Goal: Find specific page/section: Find specific page/section

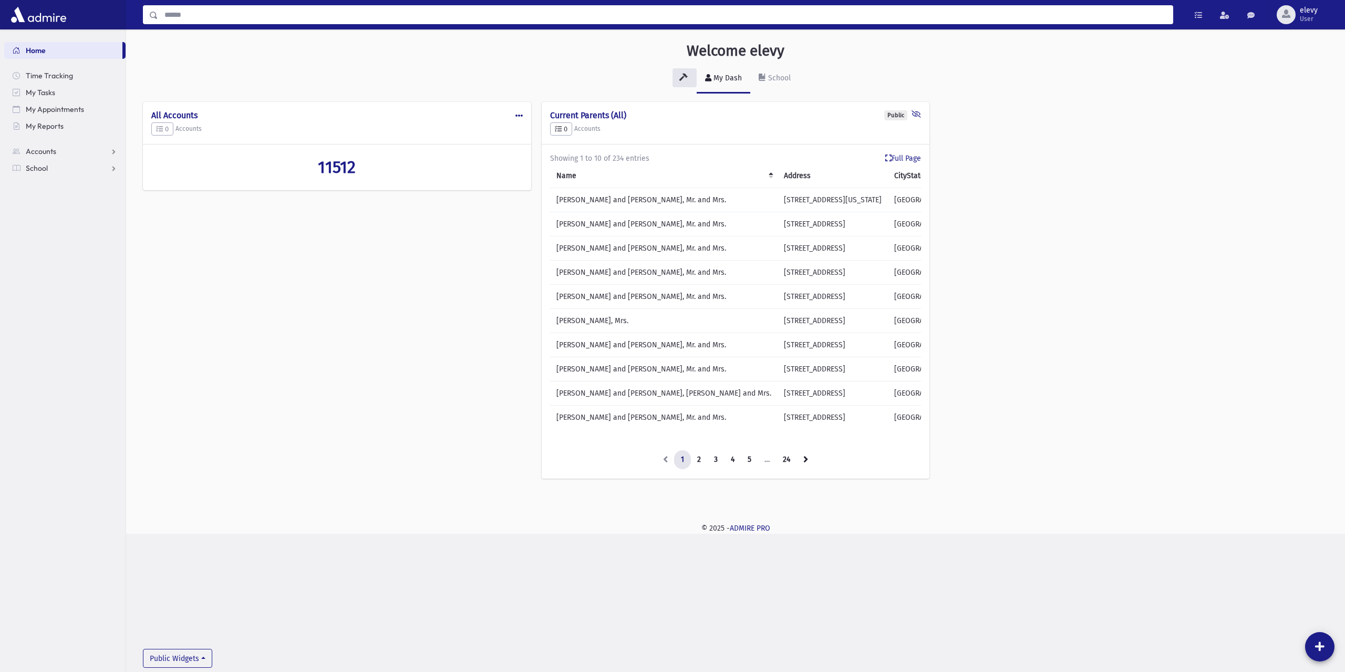
click at [176, 16] on input "Search" at bounding box center [665, 14] width 1015 height 19
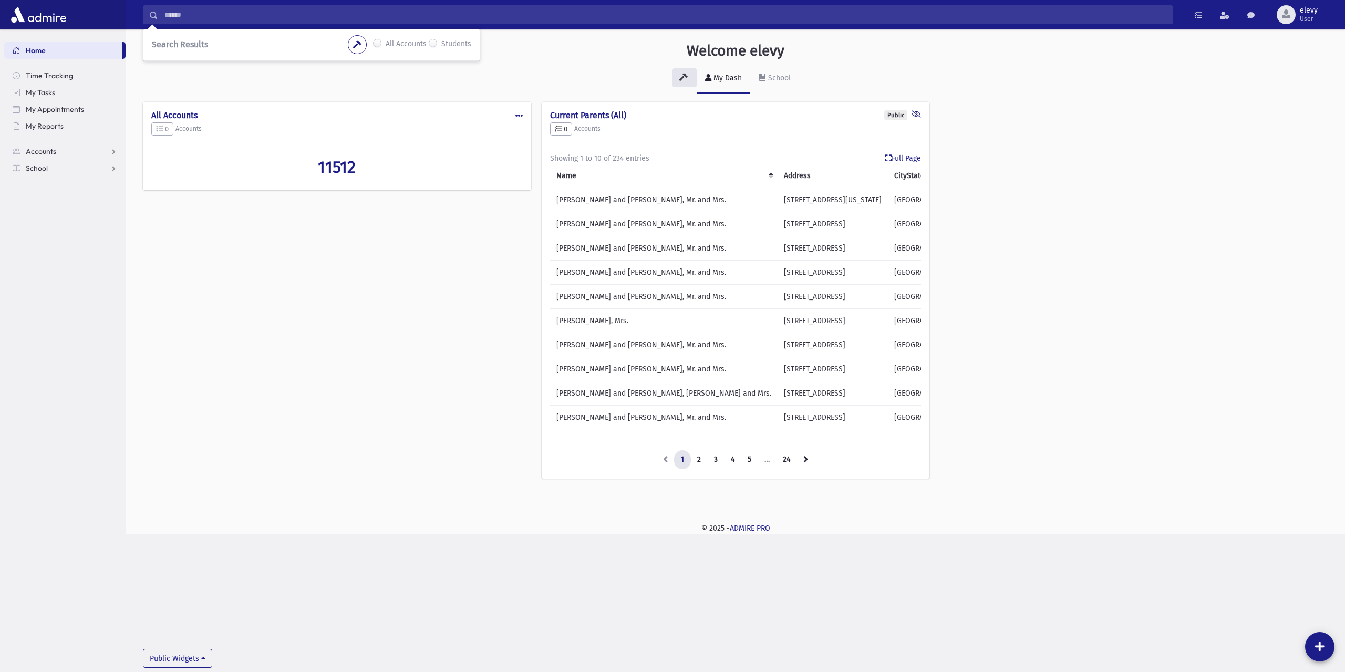
click at [386, 42] on label "All Accounts" at bounding box center [406, 44] width 41 height 13
click at [282, 52] on div "Search Results All Accounts Students" at bounding box center [311, 45] width 336 height 32
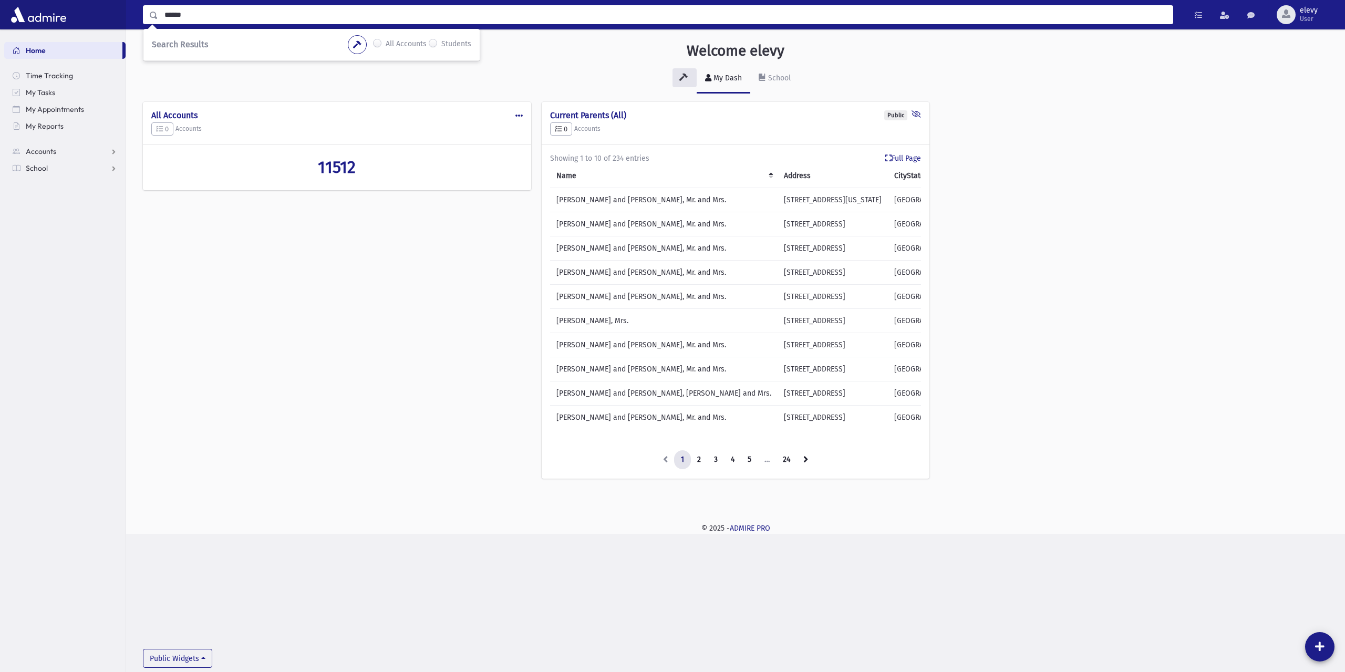
click at [270, 13] on input "******" at bounding box center [665, 14] width 1015 height 19
type input "*"
click at [219, 19] on input "*****" at bounding box center [665, 14] width 1015 height 19
type input "*"
type input "******"
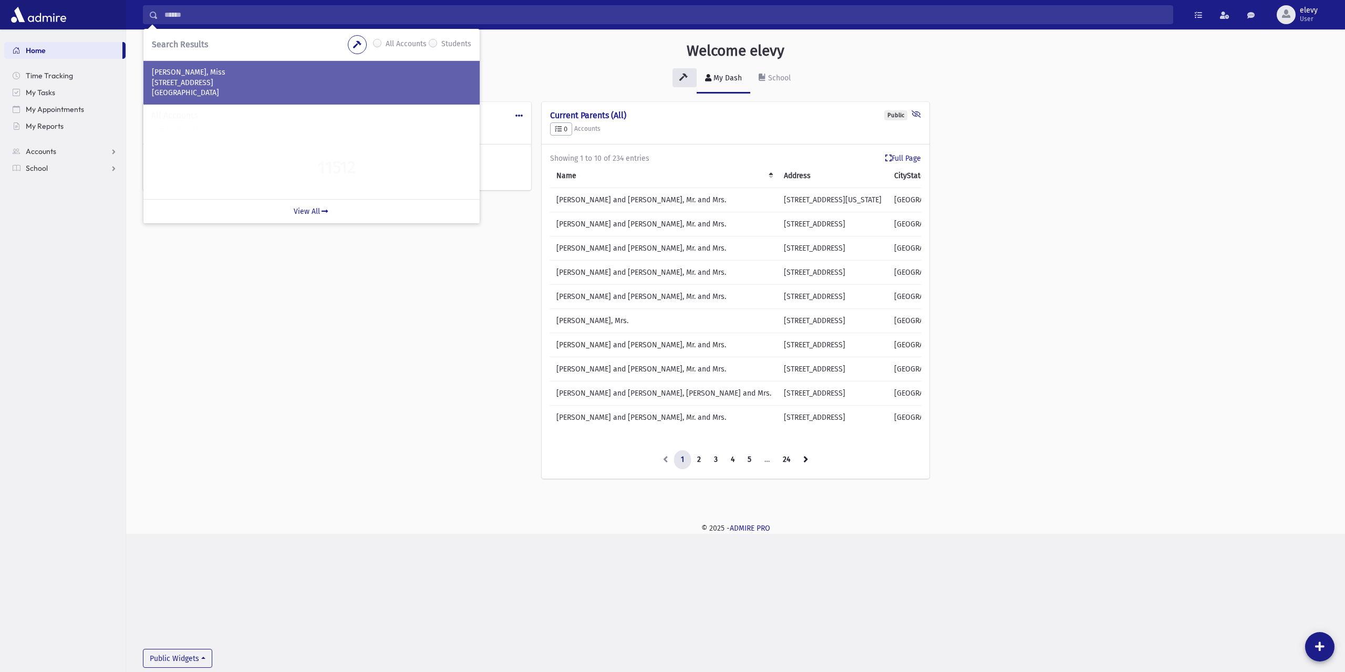
click at [211, 86] on p "[STREET_ADDRESS]" at bounding box center [312, 83] width 320 height 11
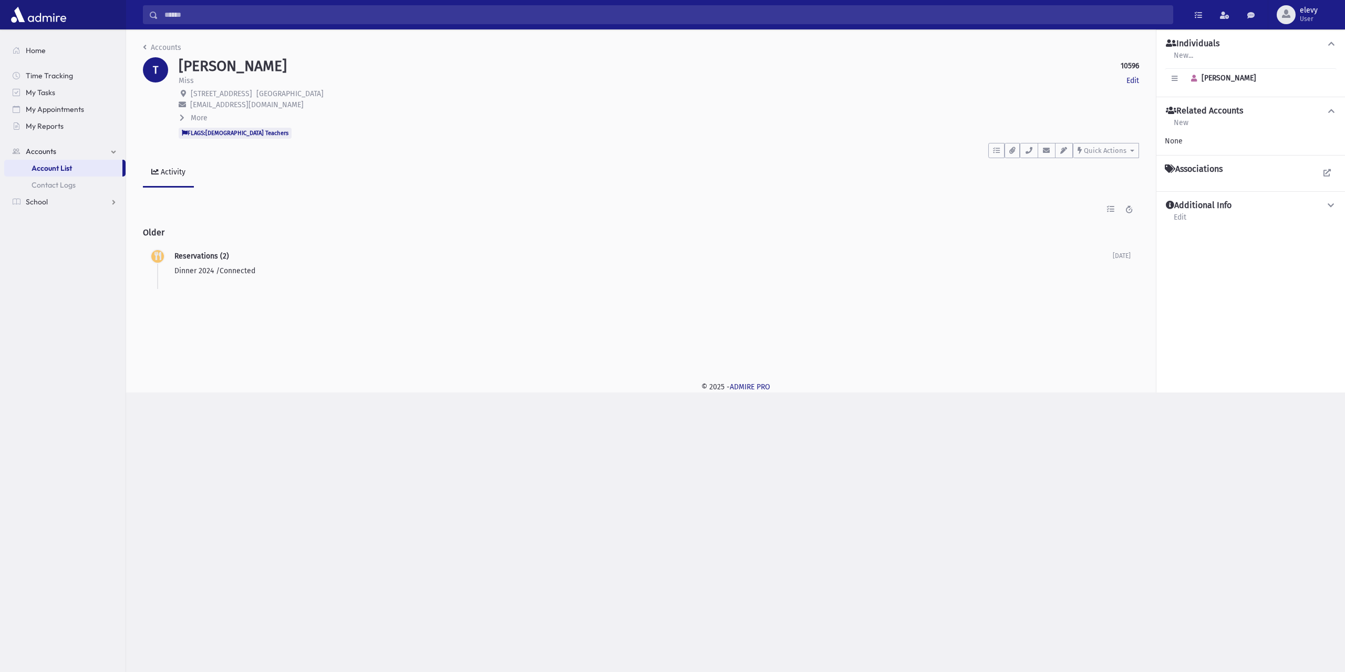
click at [228, 105] on span "[EMAIL_ADDRESS][DOMAIN_NAME]" at bounding box center [247, 104] width 114 height 9
click at [231, 98] on span "516 East 2nd Street" at bounding box center [221, 93] width 61 height 9
click at [1199, 213] on div "Additional Info Edit" at bounding box center [1251, 215] width 172 height 30
click at [1168, 226] on div "Additional Info Edit" at bounding box center [1251, 215] width 172 height 30
click at [1027, 151] on icon "button" at bounding box center [1029, 150] width 8 height 7
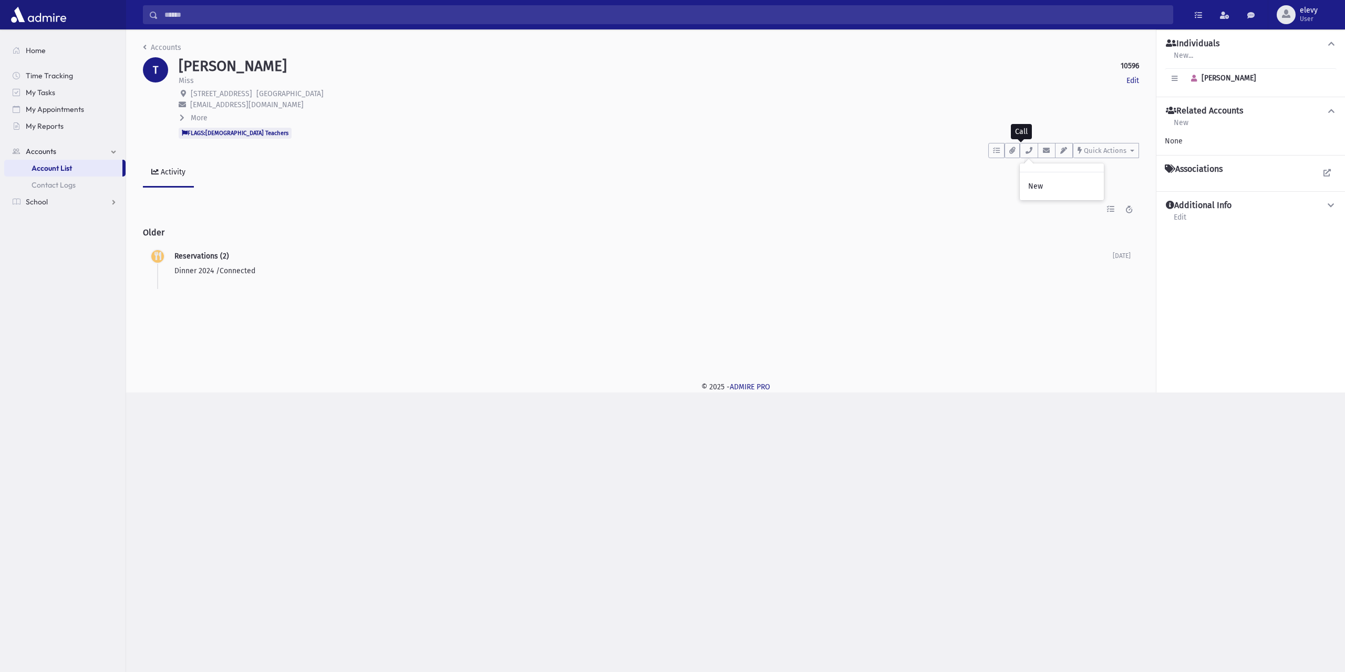
click at [955, 132] on div "TOPLAN, Gitty 10596 Edit Miss Edit 516 East 2nd Street Brooklyn, NY 11218 gitty…" at bounding box center [658, 97] width 971 height 81
click at [23, 50] on link "Home" at bounding box center [64, 50] width 121 height 17
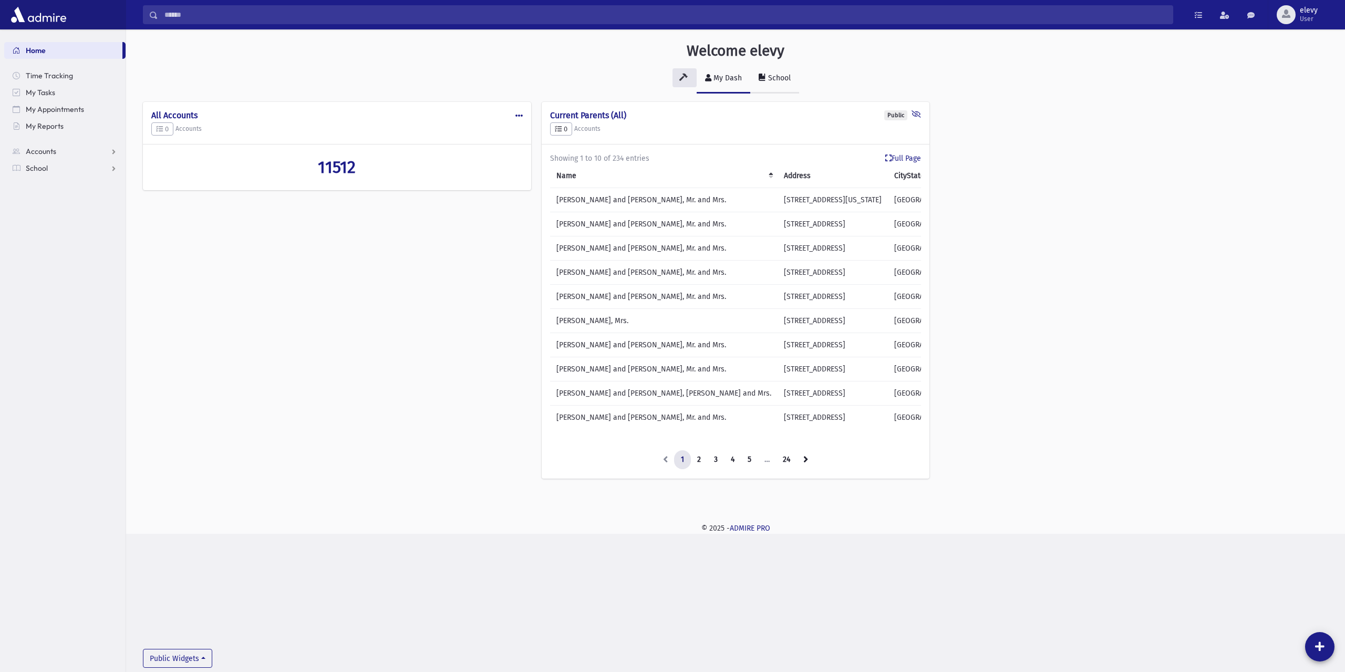
click at [788, 83] on link "School" at bounding box center [774, 78] width 49 height 29
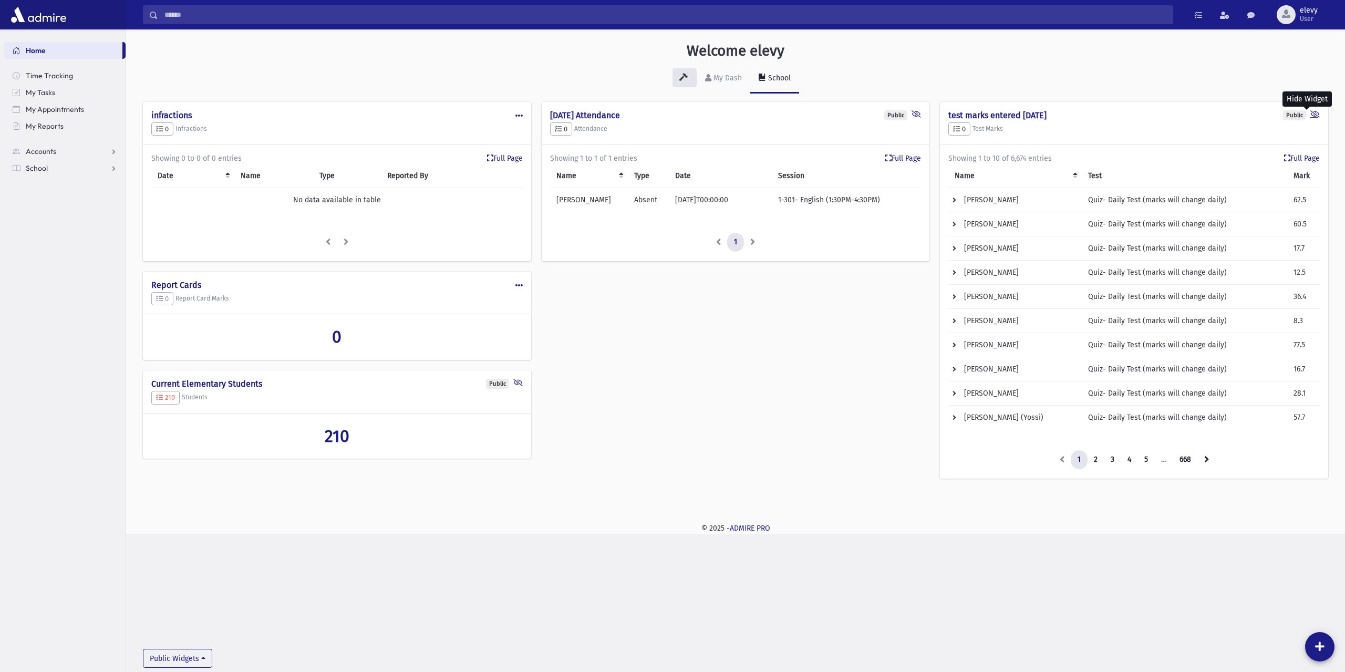
click at [1319, 115] on icon at bounding box center [1315, 115] width 9 height 10
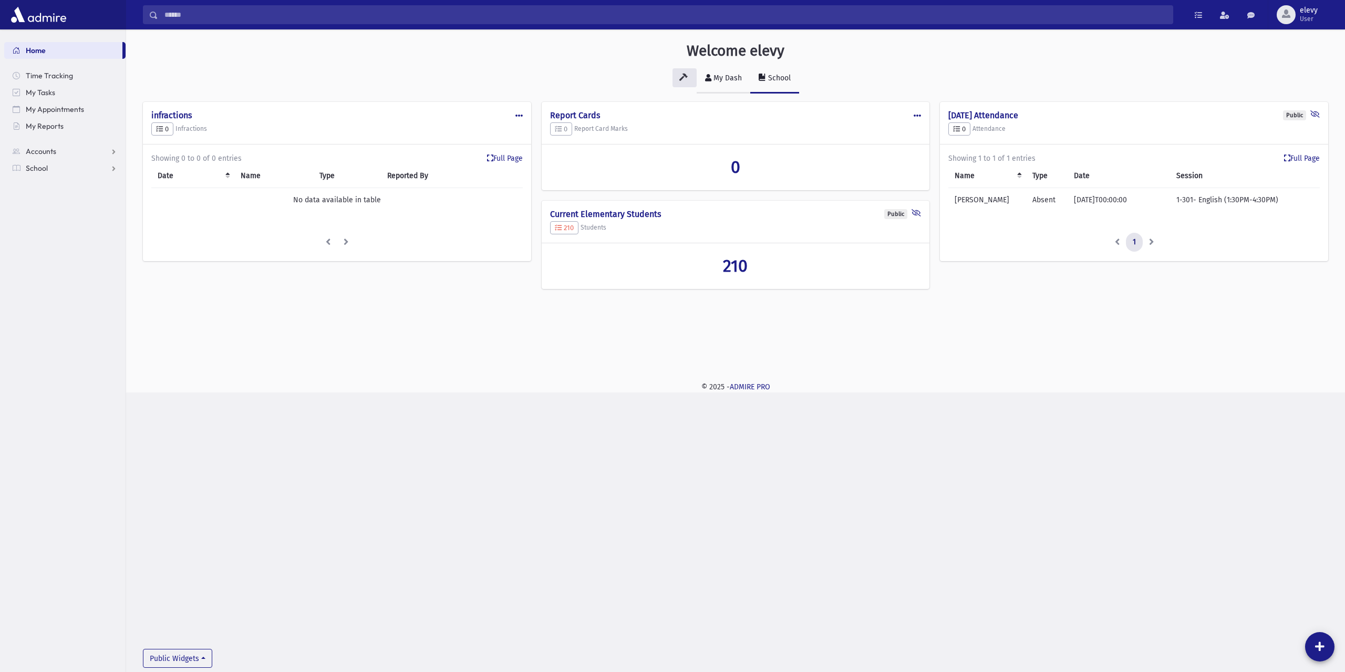
click at [743, 75] on link "My Dash" at bounding box center [724, 78] width 54 height 29
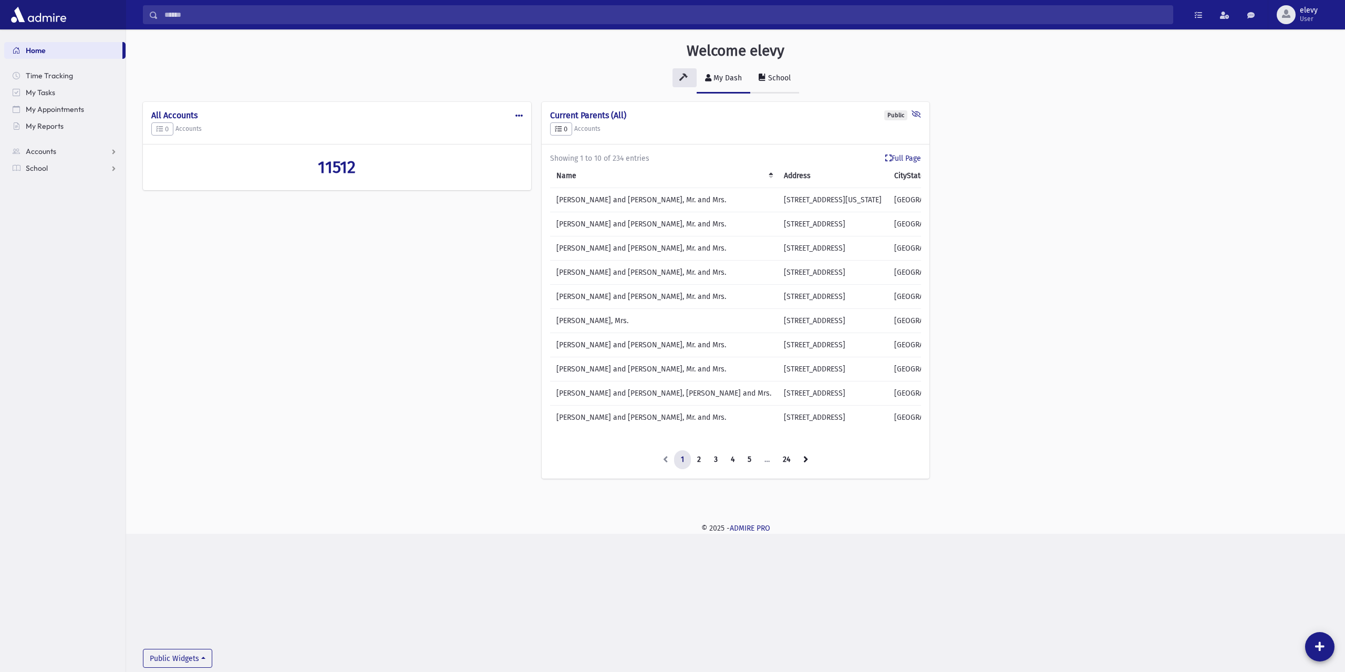
click at [766, 78] on div "School" at bounding box center [778, 78] width 25 height 9
